Goal: Task Accomplishment & Management: Complete application form

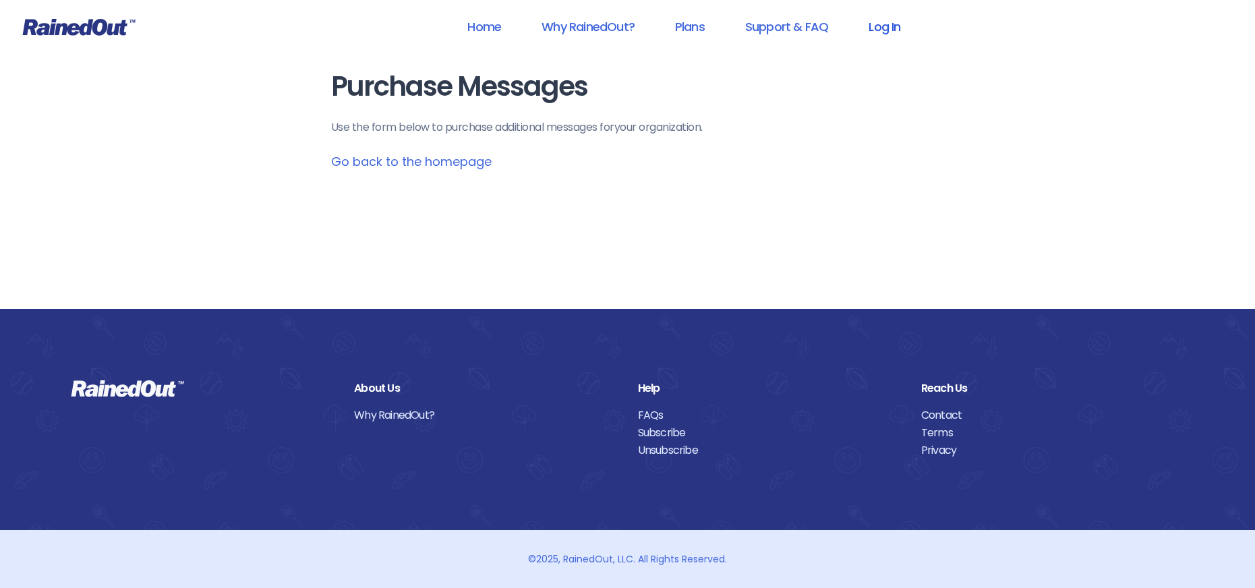
click at [883, 26] on link "Log In" at bounding box center [884, 26] width 67 height 30
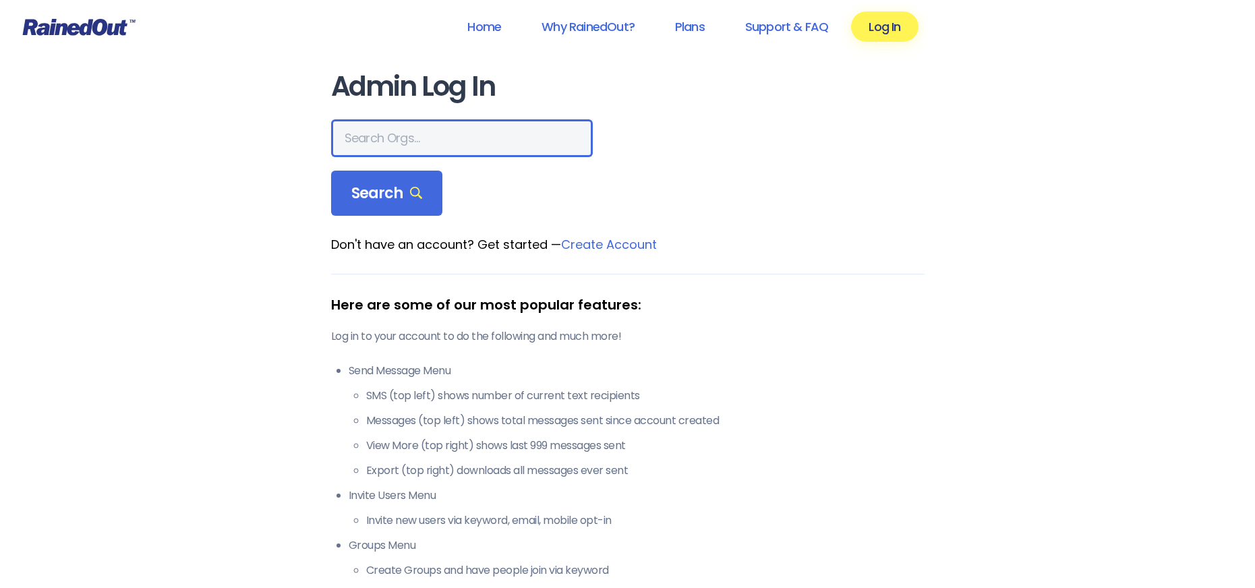
drag, startPoint x: 369, startPoint y: 140, endPoint x: 425, endPoint y: 147, distance: 56.5
click at [405, 145] on input "text" at bounding box center [462, 138] width 262 height 38
type input "[PERSON_NAME] allegiance"
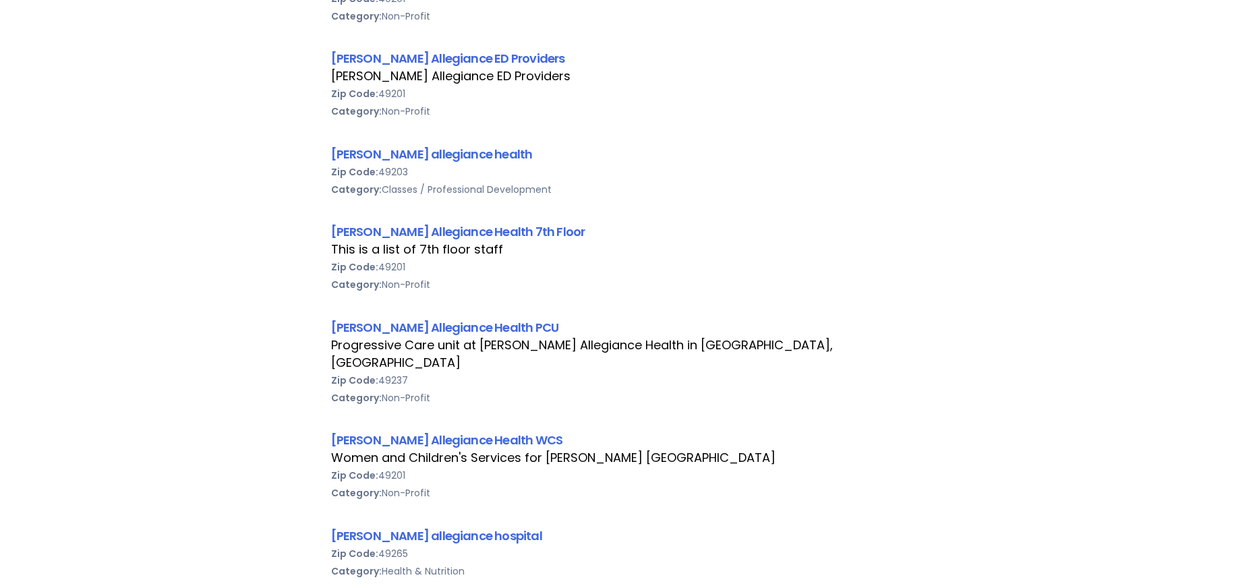
scroll to position [607, 0]
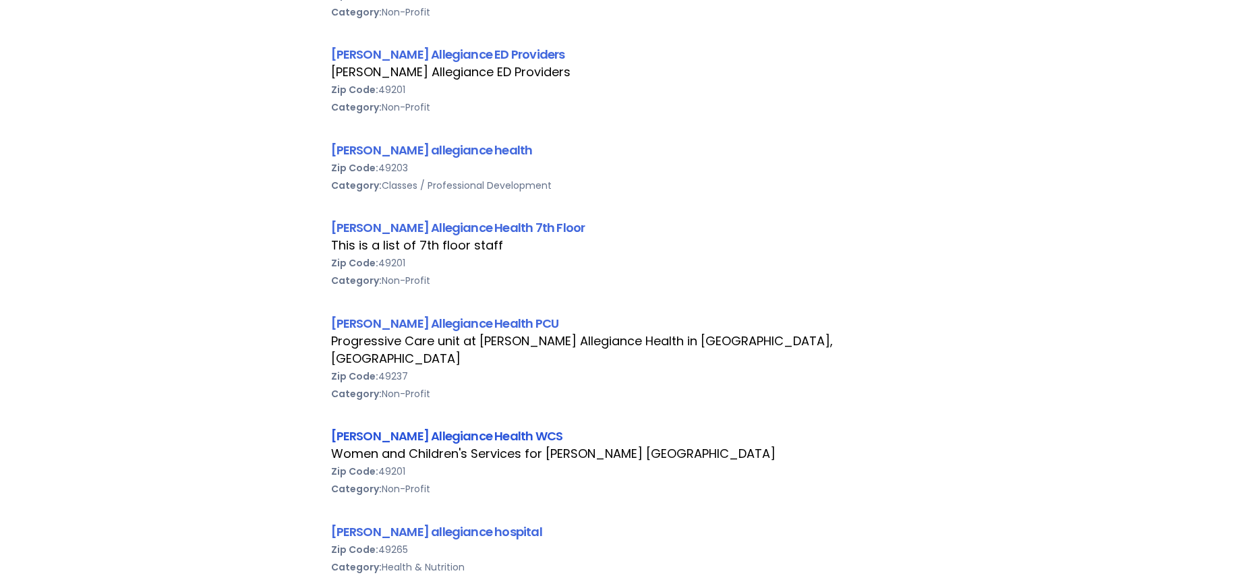
click at [446, 427] on link "[PERSON_NAME] Allegiance Health WCS" at bounding box center [447, 435] width 232 height 17
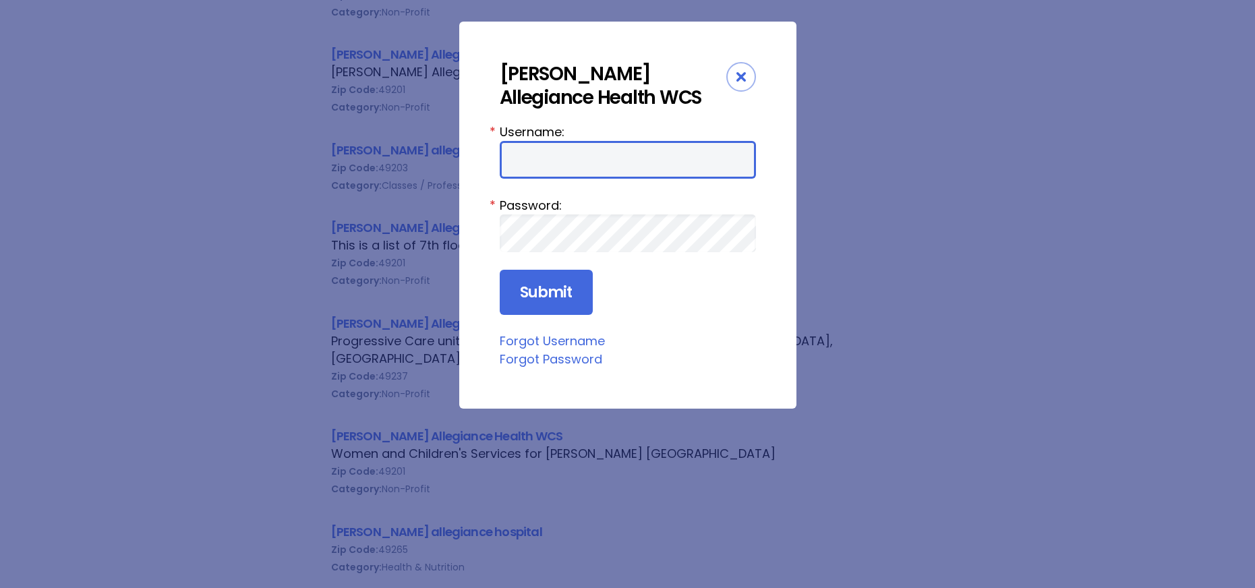
drag, startPoint x: 527, startPoint y: 163, endPoint x: 525, endPoint y: 170, distance: 7.0
click at [527, 163] on input "Username:" at bounding box center [628, 160] width 256 height 38
type input "aprevos1"
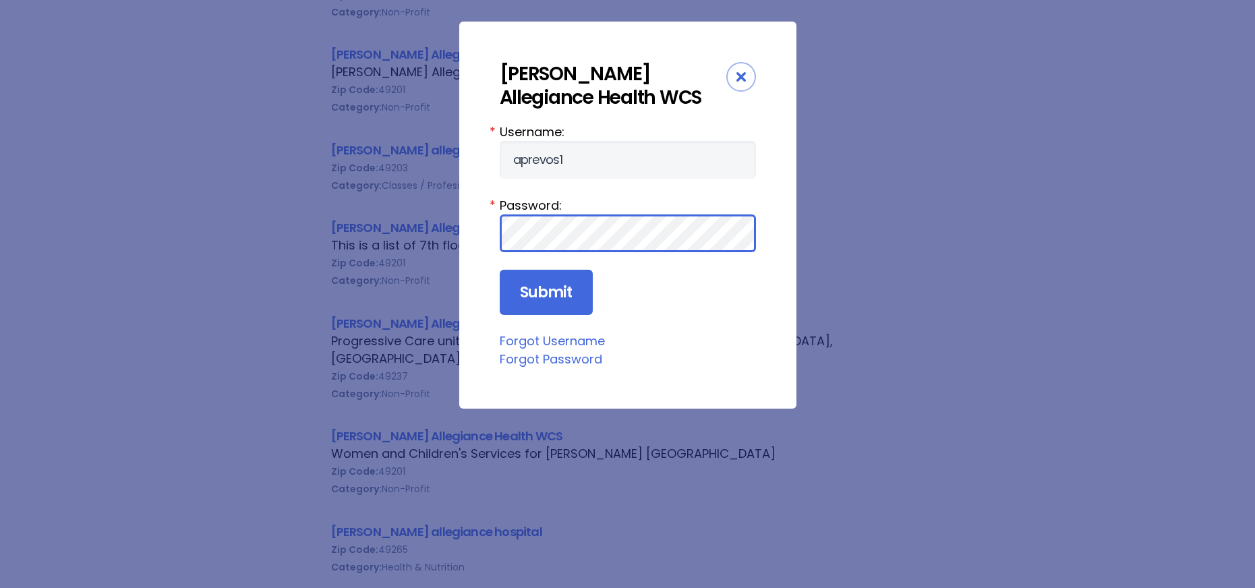
click at [500, 270] on input "Submit" at bounding box center [546, 293] width 93 height 46
